Goal: Transaction & Acquisition: Book appointment/travel/reservation

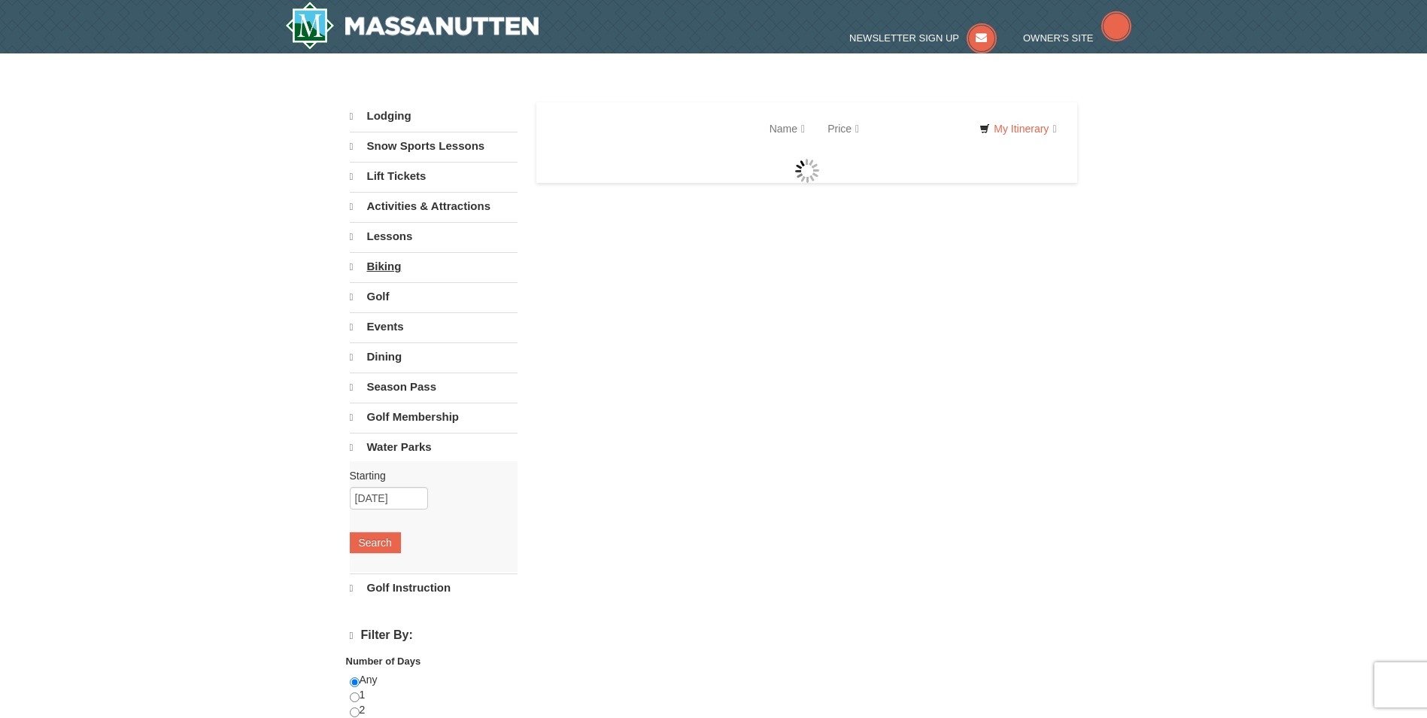
select select "9"
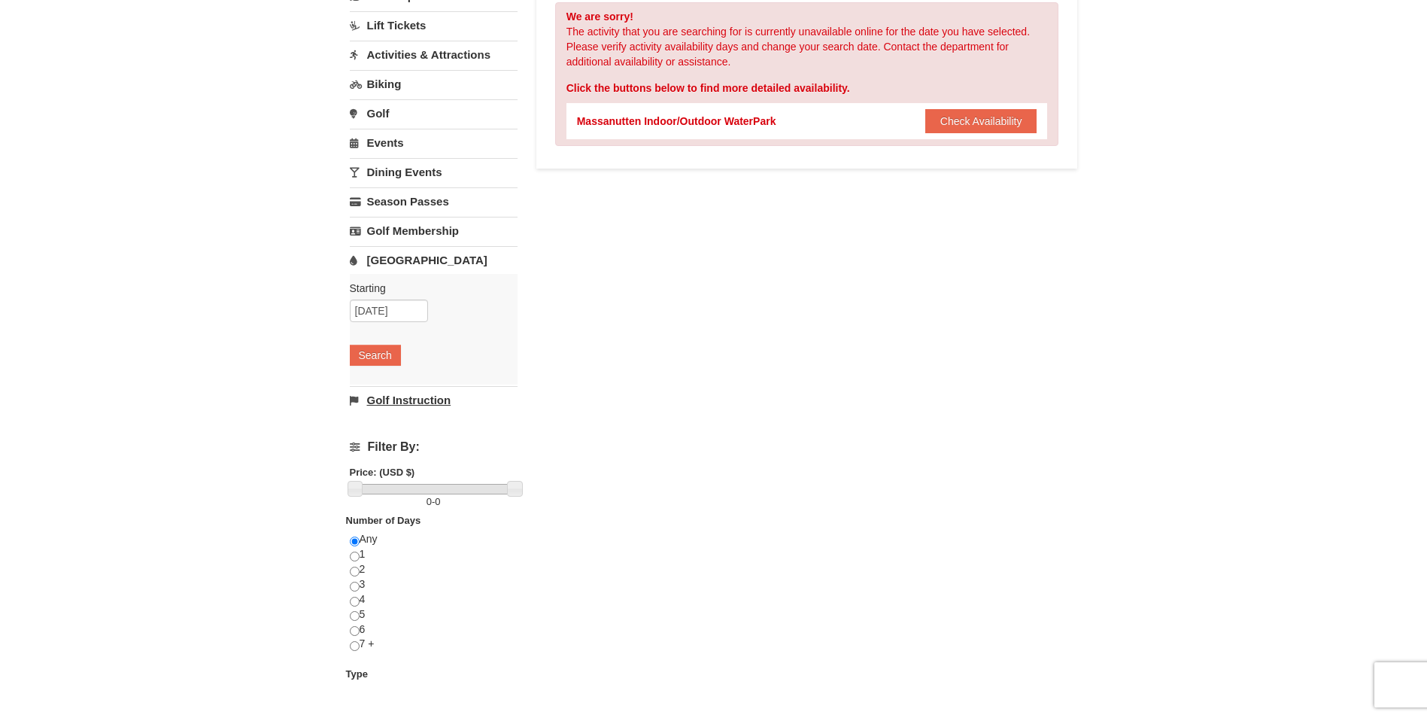
scroll to position [226, 0]
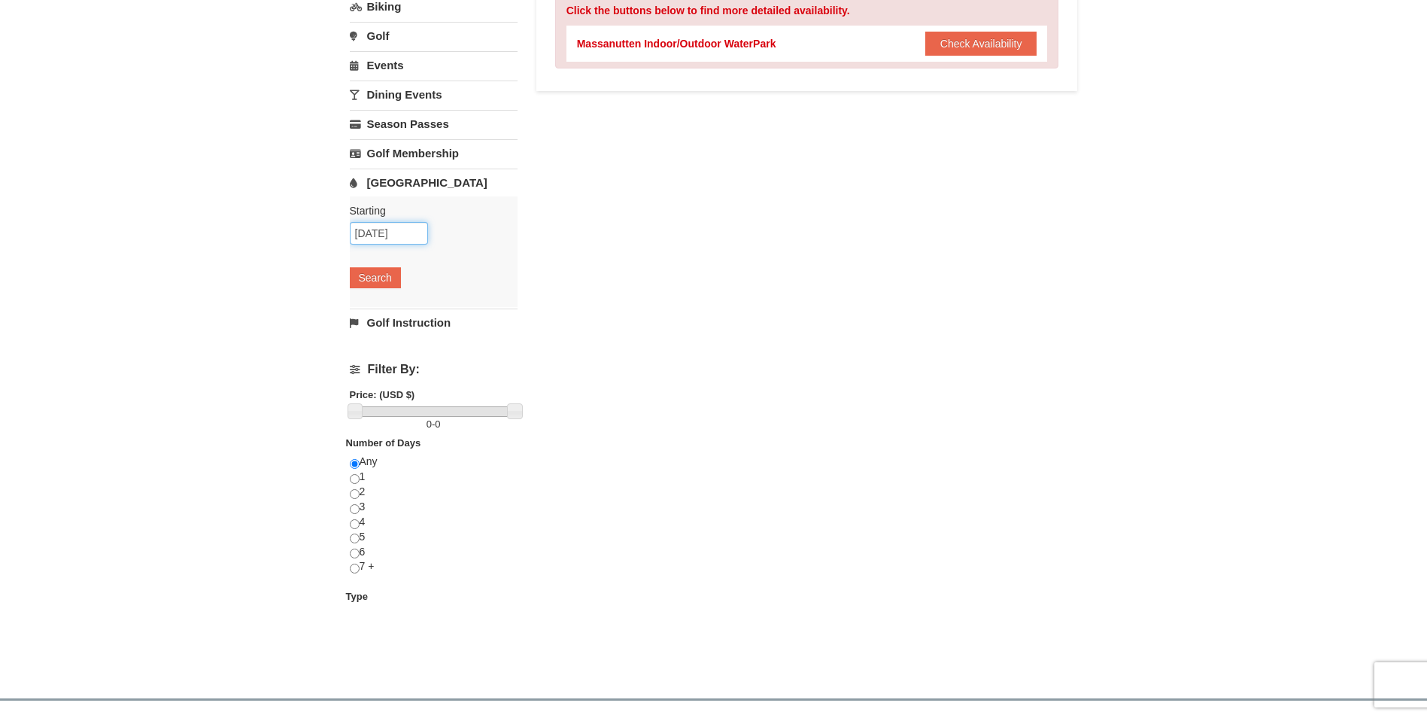
click at [400, 236] on input "09/17/2025" at bounding box center [389, 233] width 78 height 23
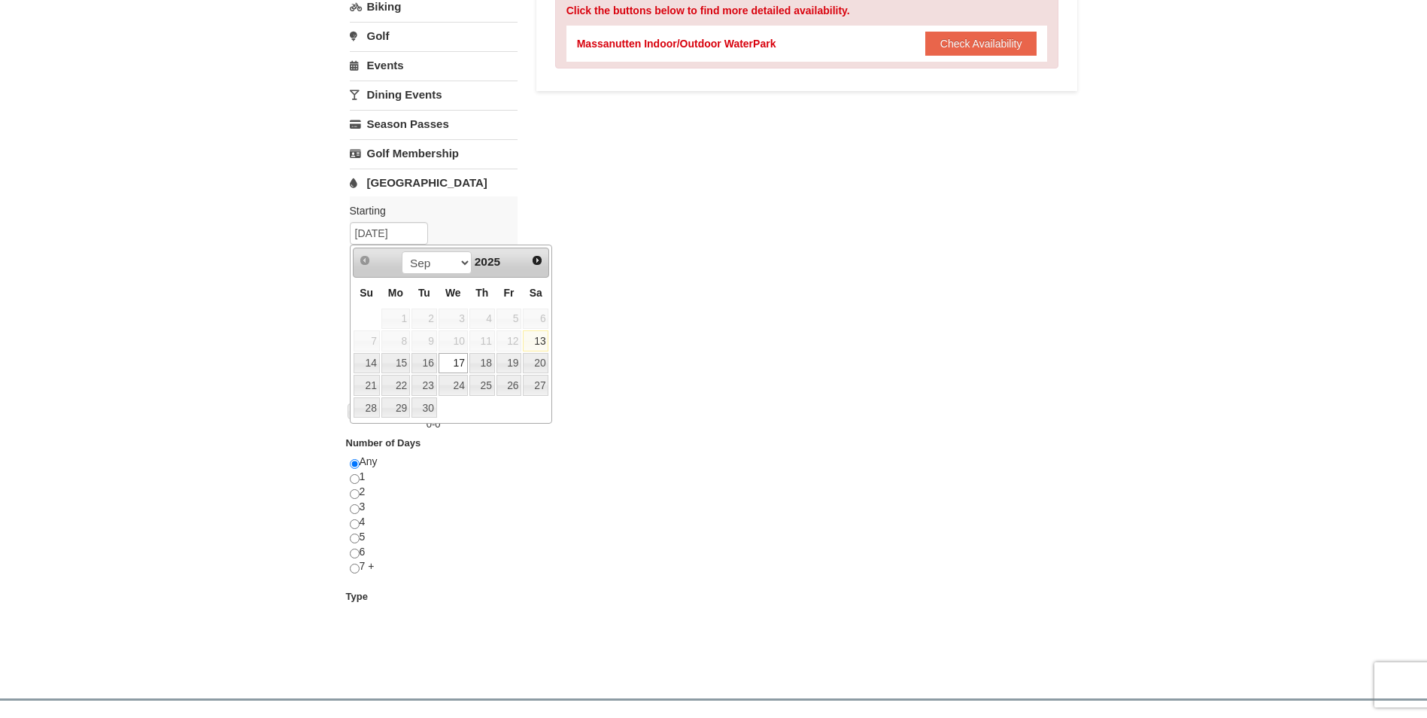
click at [500, 217] on label "Starting Please format dates MM/DD/YYYY Please format dates MM/DD/YYYY" at bounding box center [428, 210] width 156 height 15
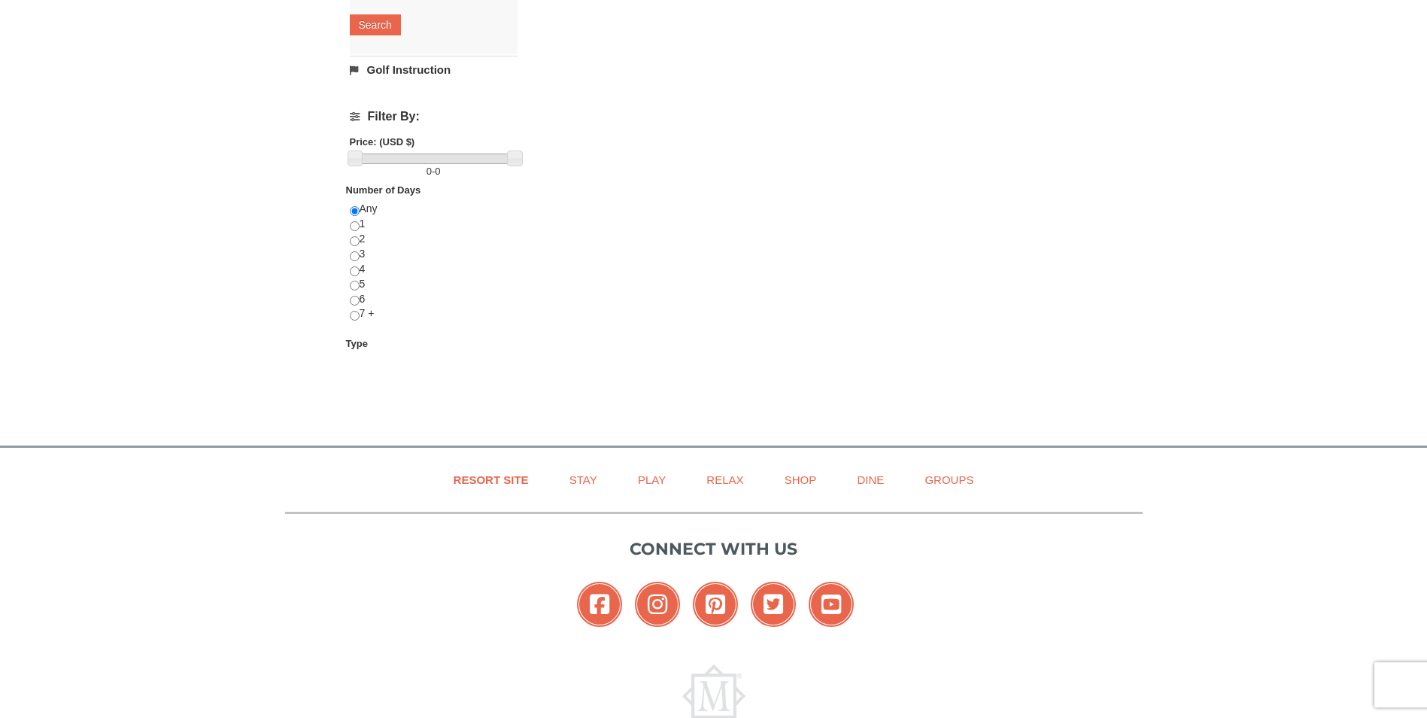
scroll to position [451, 0]
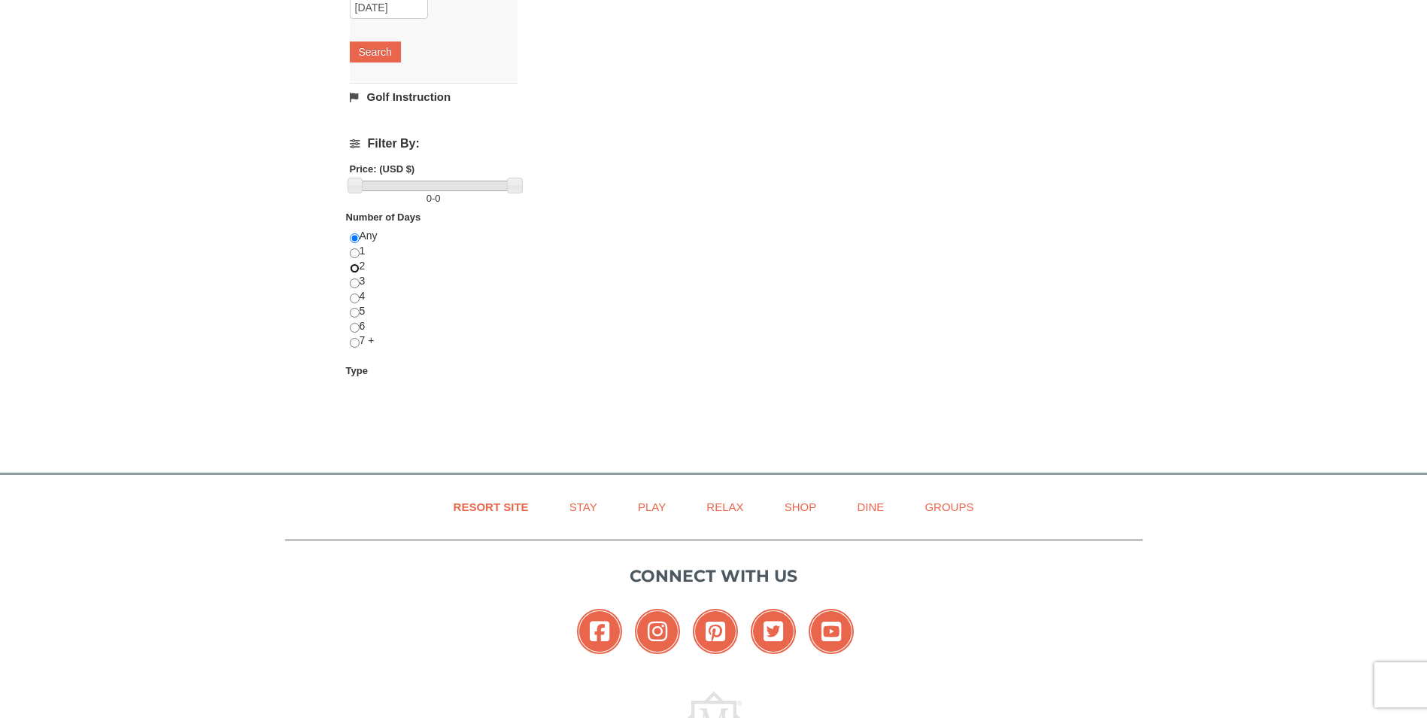
click at [356, 268] on input "radio" at bounding box center [355, 268] width 10 height 10
radio input "true"
click at [353, 283] on input "radio" at bounding box center [355, 283] width 10 height 10
radio input "true"
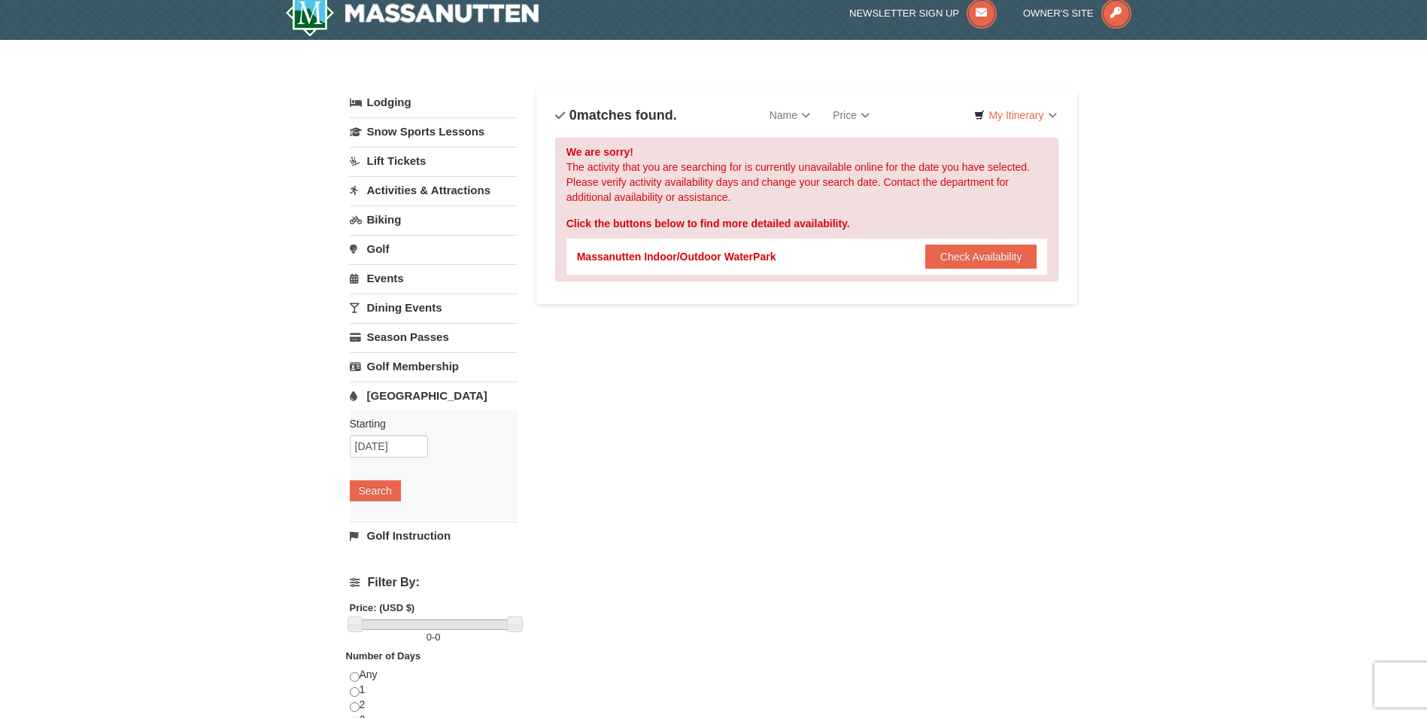
scroll to position [0, 0]
